Goal: Information Seeking & Learning: Learn about a topic

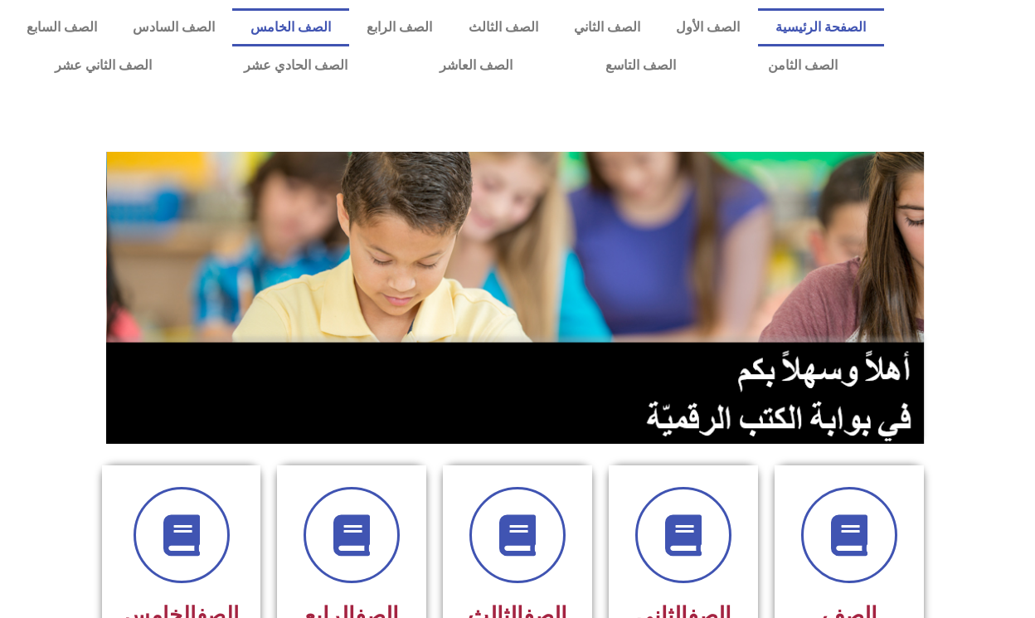
scroll to position [1, 0]
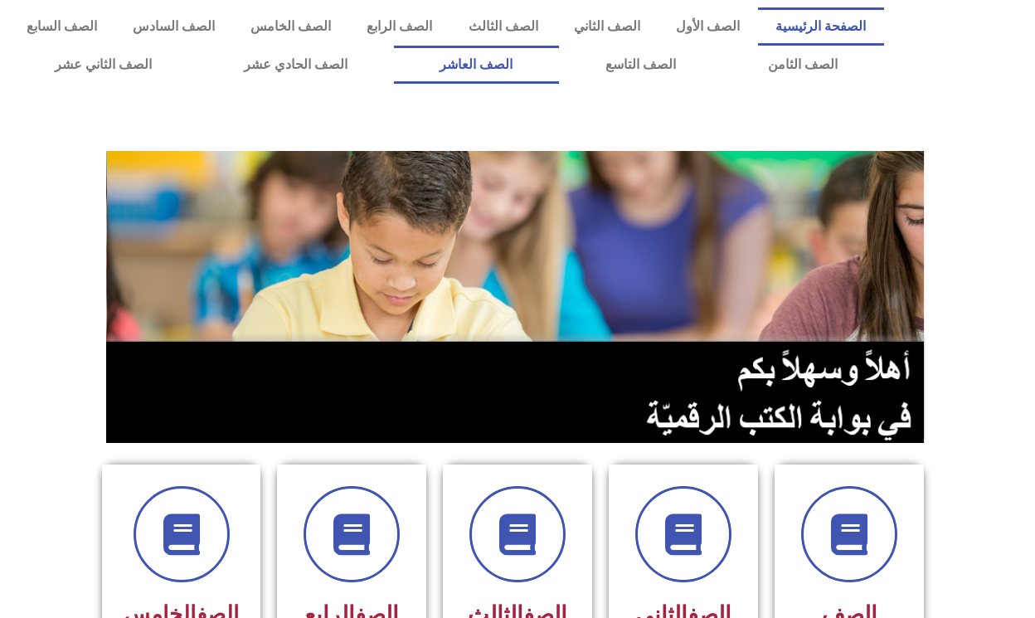
click at [515, 64] on link "الصف العاشر" at bounding box center [476, 65] width 165 height 38
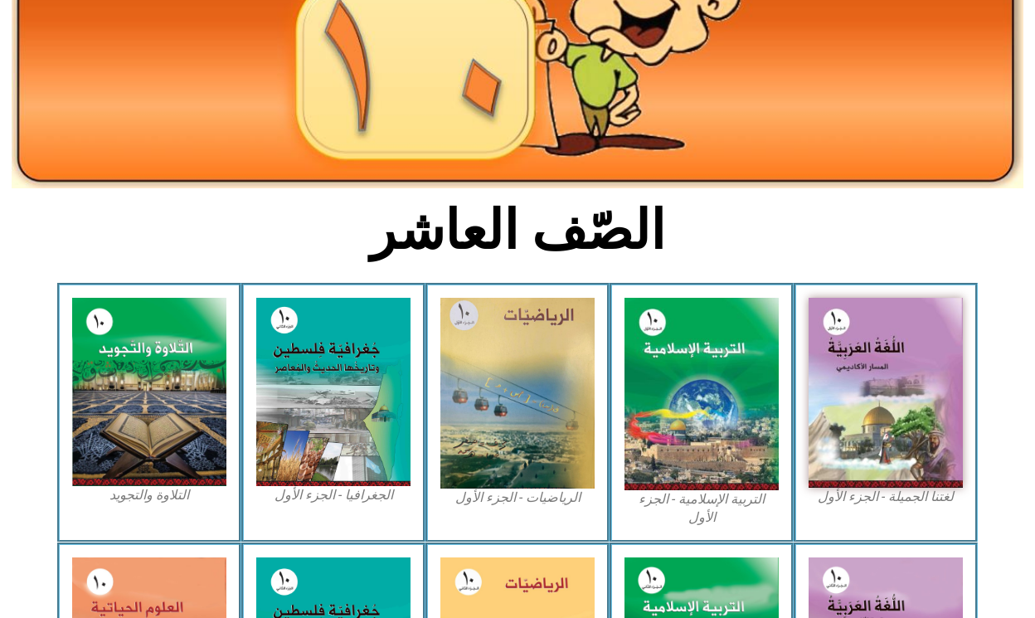
scroll to position [238, 0]
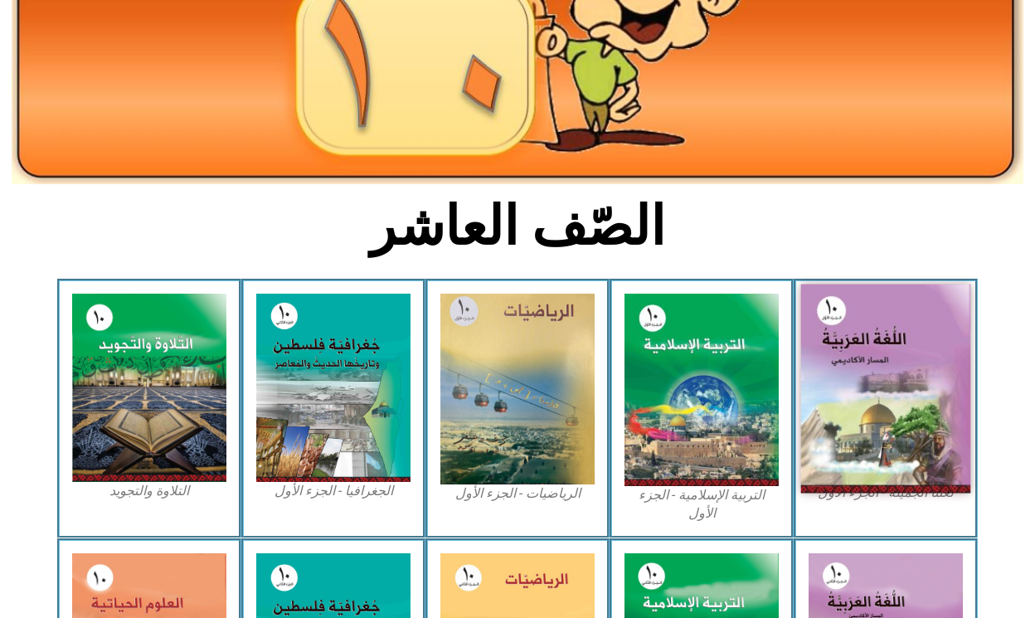
click at [841, 445] on img at bounding box center [886, 389] width 170 height 209
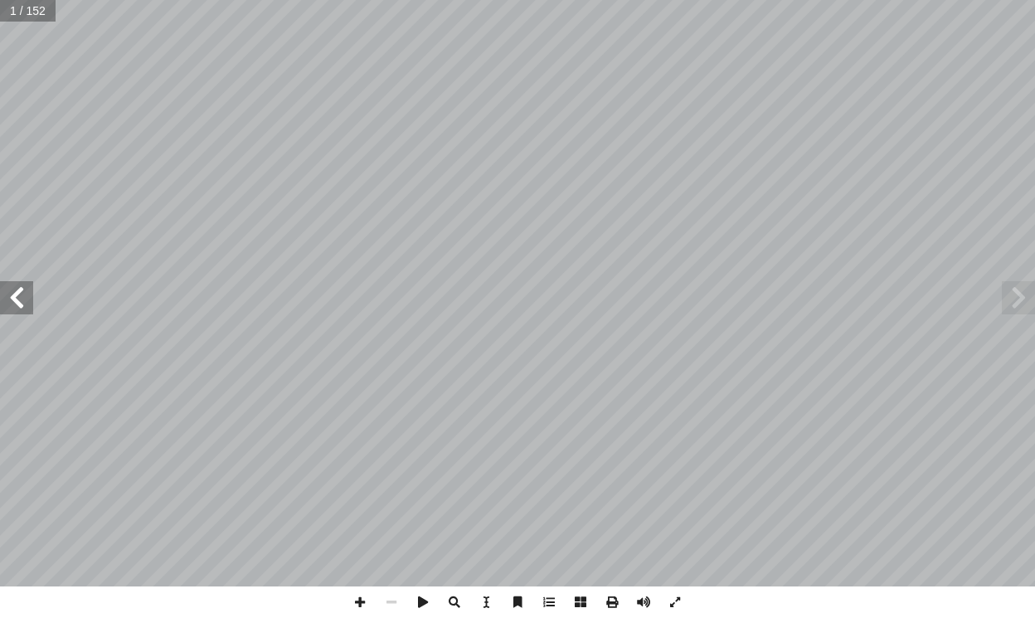
click at [1017, 309] on span at bounding box center [1018, 297] width 33 height 33
click at [27, 297] on span at bounding box center [16, 297] width 33 height 33
click at [25, 298] on span at bounding box center [16, 297] width 33 height 33
click at [24, 298] on span at bounding box center [16, 297] width 33 height 33
